Goal: Navigation & Orientation: Find specific page/section

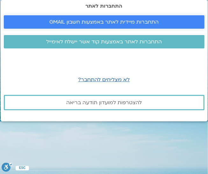
click at [115, 24] on span "התחברות מיידית לאתר באמצעות חשבון GMAIL" at bounding box center [103, 22] width 109 height 6
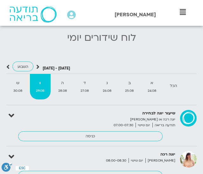
scroll to position [927, 0]
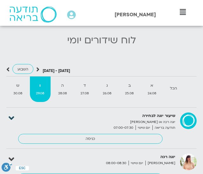
click at [13, 114] on icon at bounding box center [12, 118] width 6 height 9
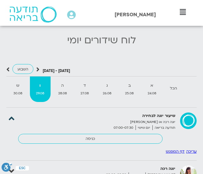
click at [13, 114] on icon at bounding box center [12, 118] width 6 height 9
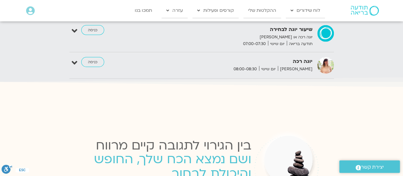
scroll to position [690, 0]
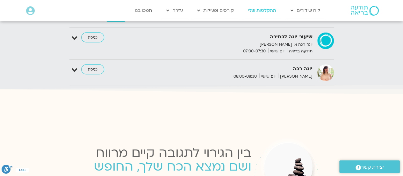
click at [203, 11] on link "ההקלטות שלי" at bounding box center [263, 10] width 38 height 15
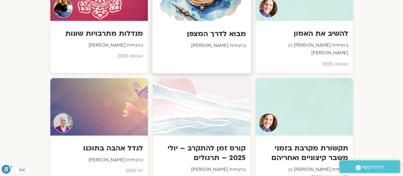
scroll to position [415, 0]
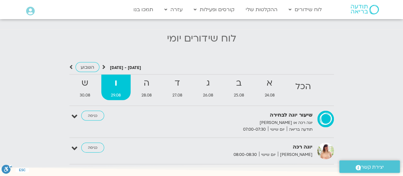
click at [112, 76] on strong "ו" at bounding box center [115, 83] width 29 height 14
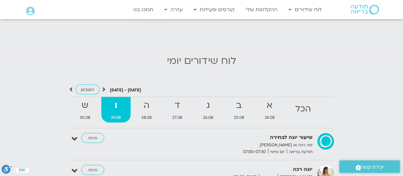
scroll to position [580, 0]
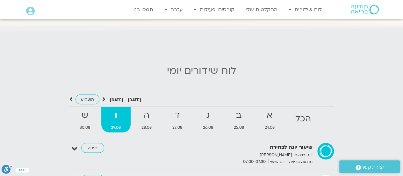
click at [85, 96] on span "השבוע" at bounding box center [88, 99] width 14 height 6
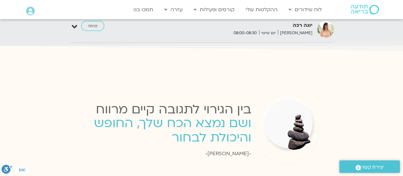
scroll to position [739, 0]
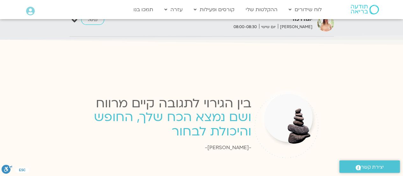
drag, startPoint x: 250, startPoint y: 98, endPoint x: 166, endPoint y: 144, distance: 95.7
click at [166, 144] on div "בין הגירוי לתגובה קיים מרווח ושם נמצא הכח שלך, החופש והיכולת לבחור -ויקטור פרנק…" at bounding box center [159, 122] width 185 height 78
copy div "בין הגירוי לתגובה קיים מרווח ושם נמצא הכח שלך, החופש והיכולת לבחור -ויקטור פרנק…"
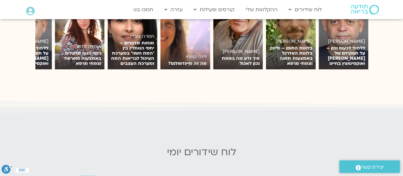
scroll to position [484, 0]
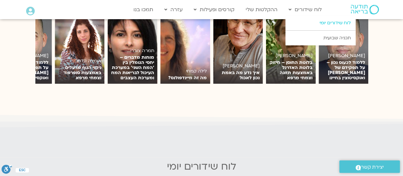
click at [321, 23] on link "לוח שידורים יומי" at bounding box center [321, 23] width 70 height 15
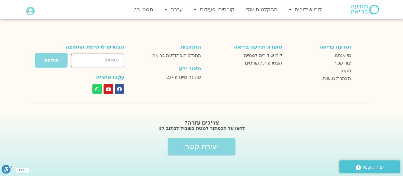
scroll to position [484, 0]
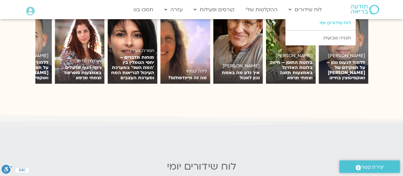
click at [330, 22] on link "לוח שידורים יומי" at bounding box center [321, 23] width 70 height 15
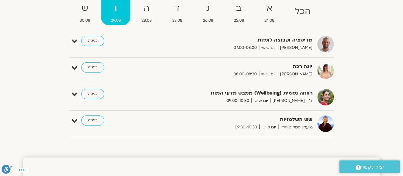
scroll to position [62, 0]
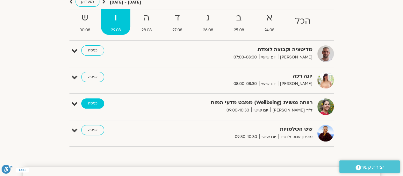
click at [93, 103] on link "כניסה" at bounding box center [92, 103] width 23 height 10
